Goal: Check status

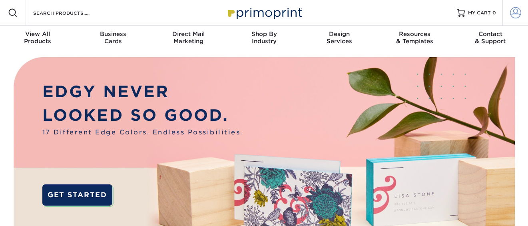
click at [511, 15] on span at bounding box center [515, 12] width 11 height 11
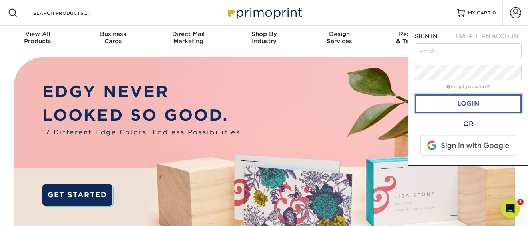
click at [481, 105] on link "Login" at bounding box center [468, 103] width 107 height 18
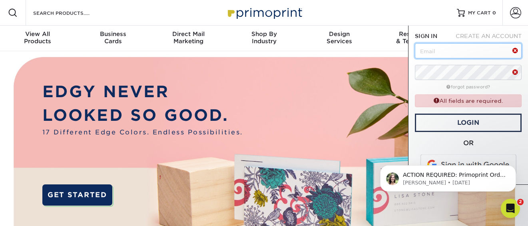
click at [465, 50] on input "text" at bounding box center [468, 50] width 107 height 15
type input "hello@arrivistaplanner.com"
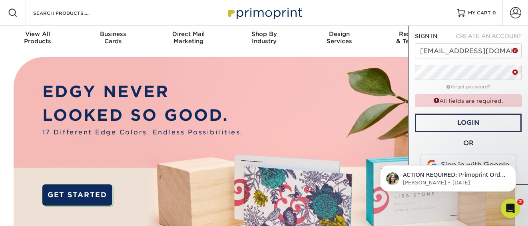
click at [432, 22] on div "Resources Menu Search Products Account SIGN IN CREATE AN ACCOUNT hello@arrivist…" at bounding box center [264, 13] width 528 height 26
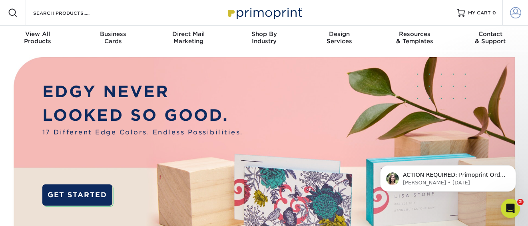
click at [512, 12] on span at bounding box center [515, 12] width 11 height 11
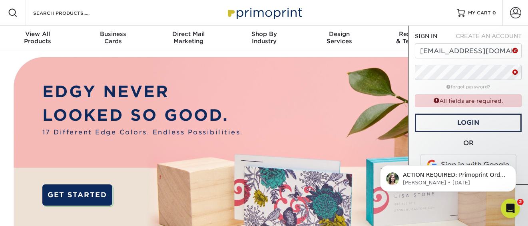
click at [455, 160] on body "ACTION REQUIRED: Primoprint Order 251013-23545-72658 Thank you for placing your…" at bounding box center [448, 177] width 154 height 50
click at [514, 166] on icon "Dismiss notification" at bounding box center [514, 167] width 4 height 4
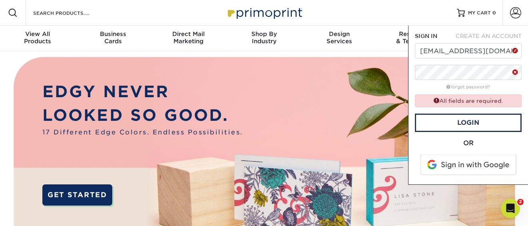
click at [507, 163] on span at bounding box center [469, 164] width 102 height 21
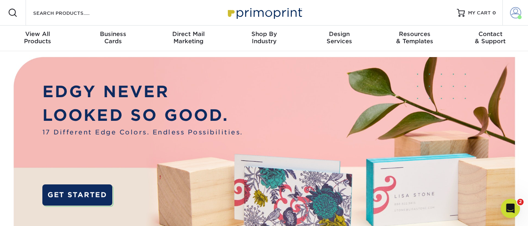
click at [519, 14] on span at bounding box center [515, 12] width 11 height 11
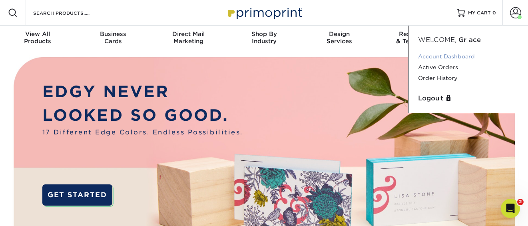
click at [462, 56] on link "Account Dashboard" at bounding box center [468, 56] width 100 height 11
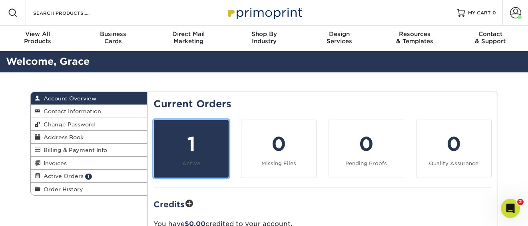
click at [190, 162] on small "Active" at bounding box center [191, 163] width 18 height 6
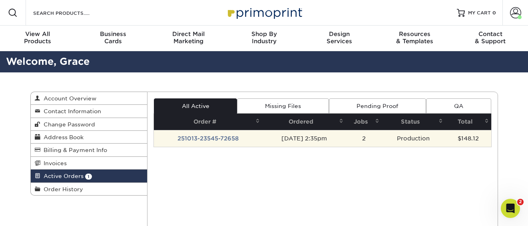
click at [218, 138] on td "251013-23545-72658" at bounding box center [208, 138] width 108 height 17
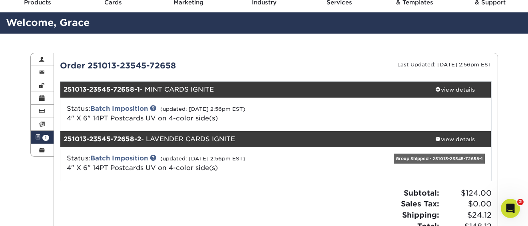
scroll to position [36, 0]
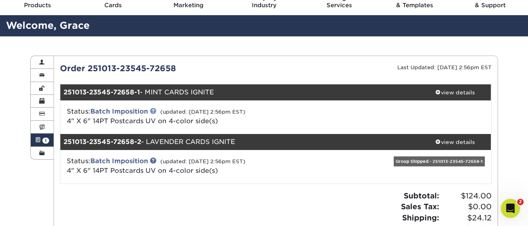
click at [156, 111] on link at bounding box center [153, 111] width 6 height 6
click at [132, 110] on link "Batch Imposition" at bounding box center [119, 112] width 58 height 8
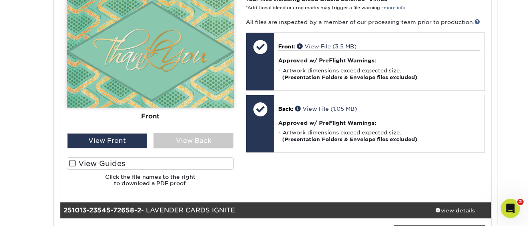
scroll to position [359, 0]
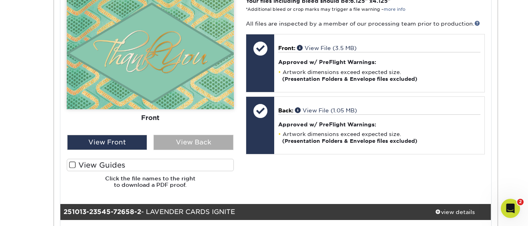
click at [185, 146] on div "View Back" at bounding box center [194, 142] width 80 height 15
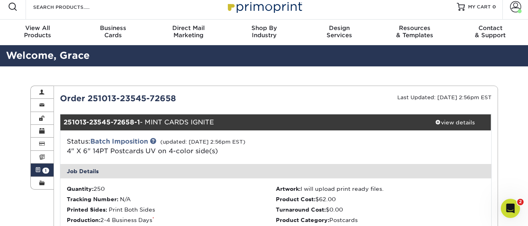
scroll to position [0, 0]
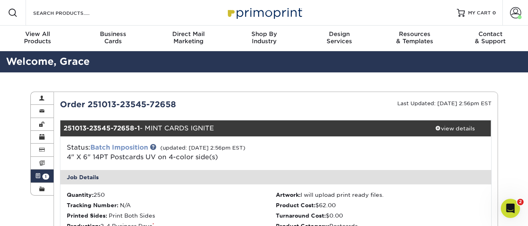
click at [124, 146] on link "Batch Imposition" at bounding box center [119, 148] width 58 height 8
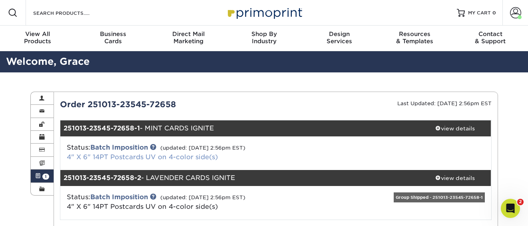
click at [132, 159] on link "4" X 6" 14PT Postcards UV on 4-color side(s)" at bounding box center [142, 157] width 151 height 8
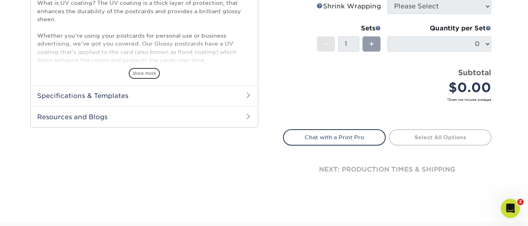
scroll to position [300, 0]
